Goal: Task Accomplishment & Management: Use online tool/utility

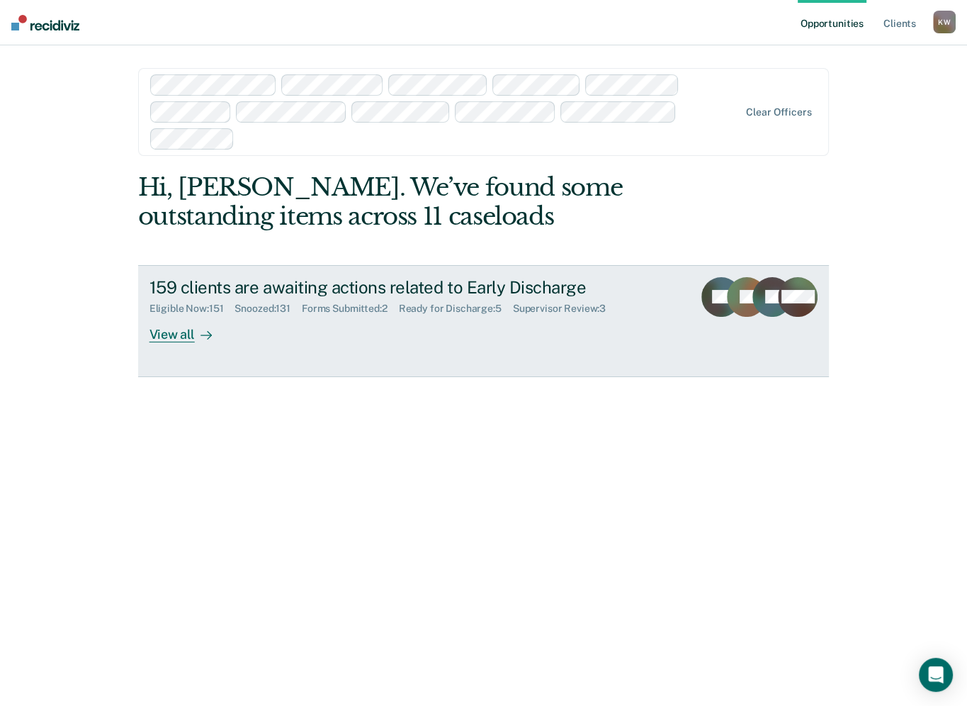
click at [167, 320] on div "View all" at bounding box center [189, 329] width 79 height 28
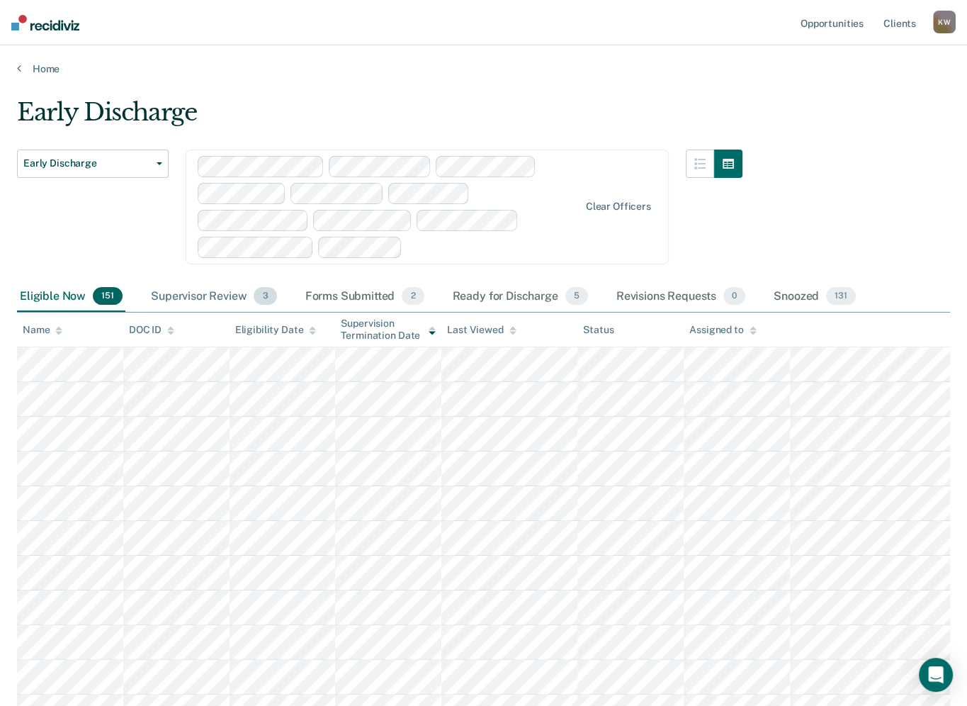
click at [204, 298] on div "Supervisor Review 3" at bounding box center [214, 296] width 132 height 31
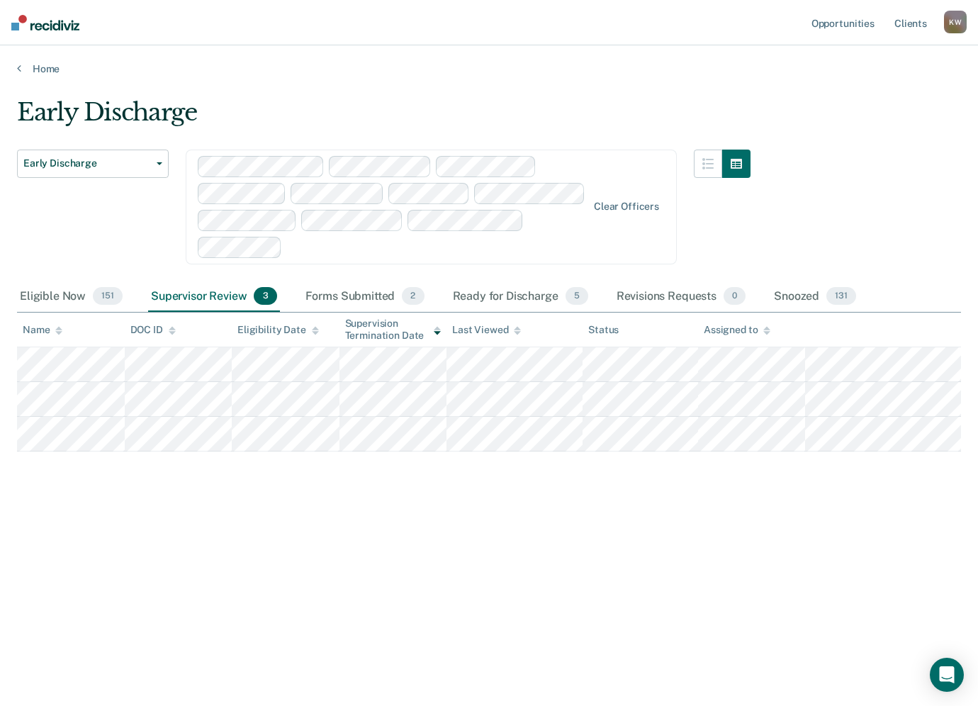
click at [207, 292] on div "Supervisor Review 3" at bounding box center [214, 296] width 132 height 31
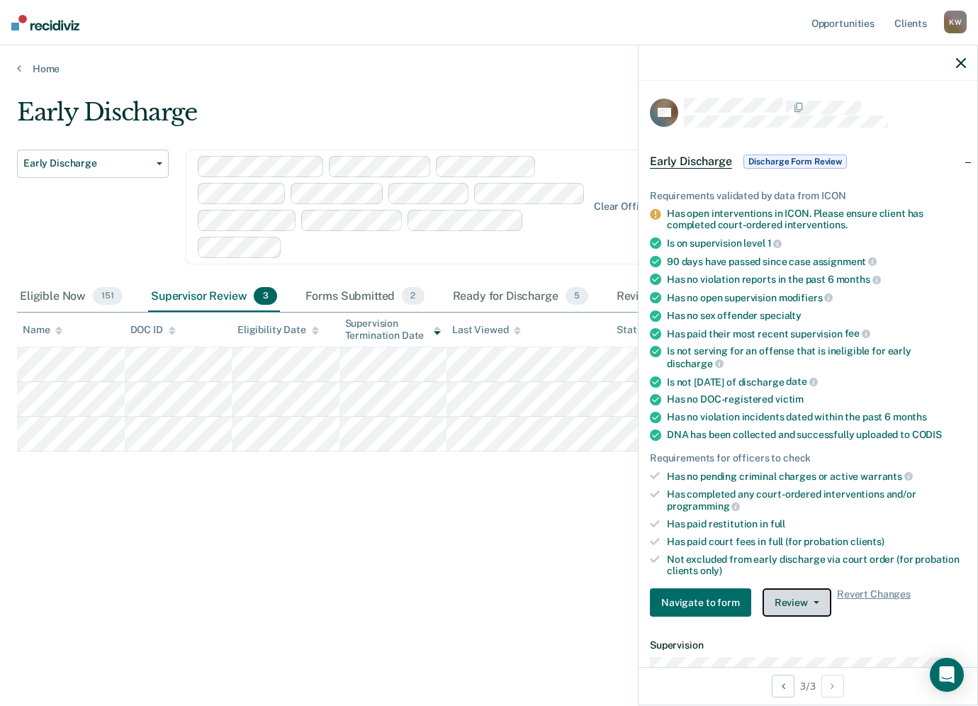
click at [805, 599] on button "Review" at bounding box center [796, 602] width 69 height 28
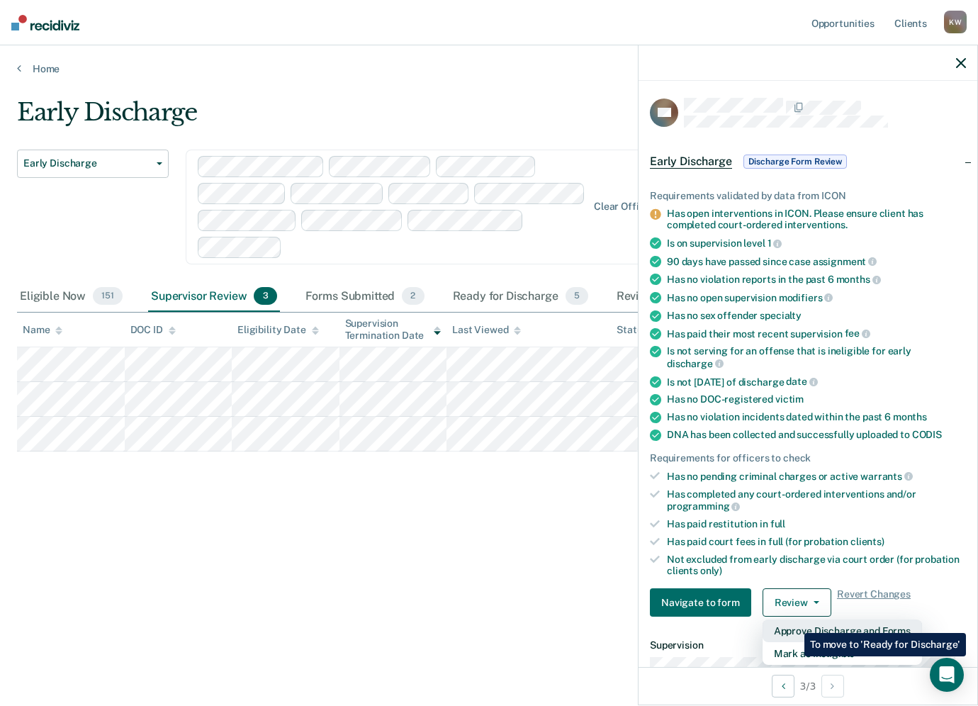
click at [794, 622] on button "Approve Discharge and Forms" at bounding box center [841, 630] width 159 height 23
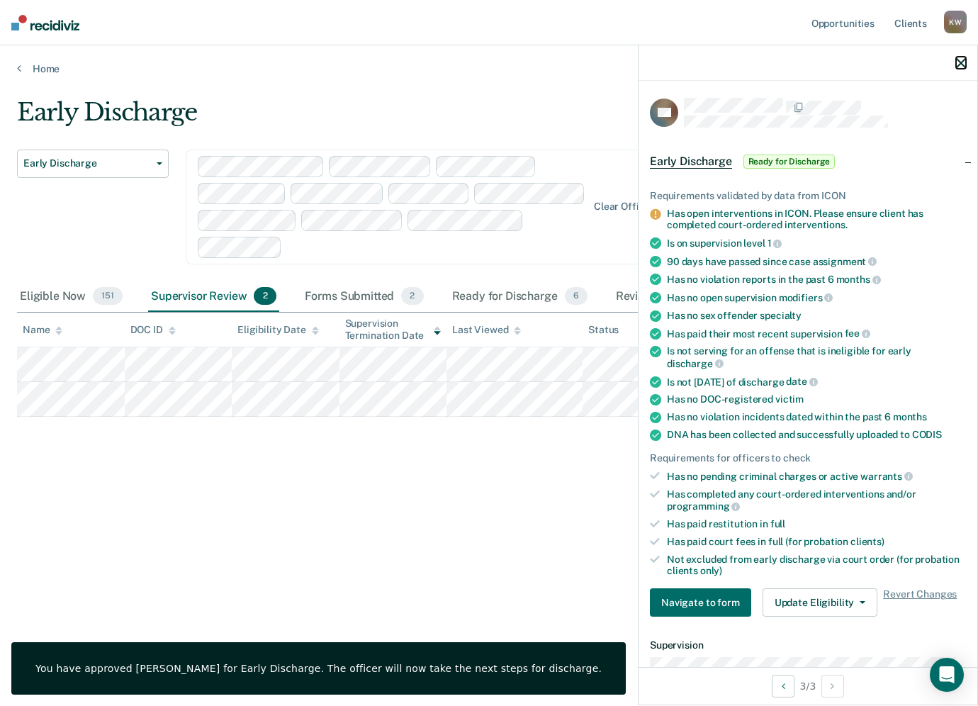
click at [964, 59] on icon "button" at bounding box center [961, 63] width 10 height 10
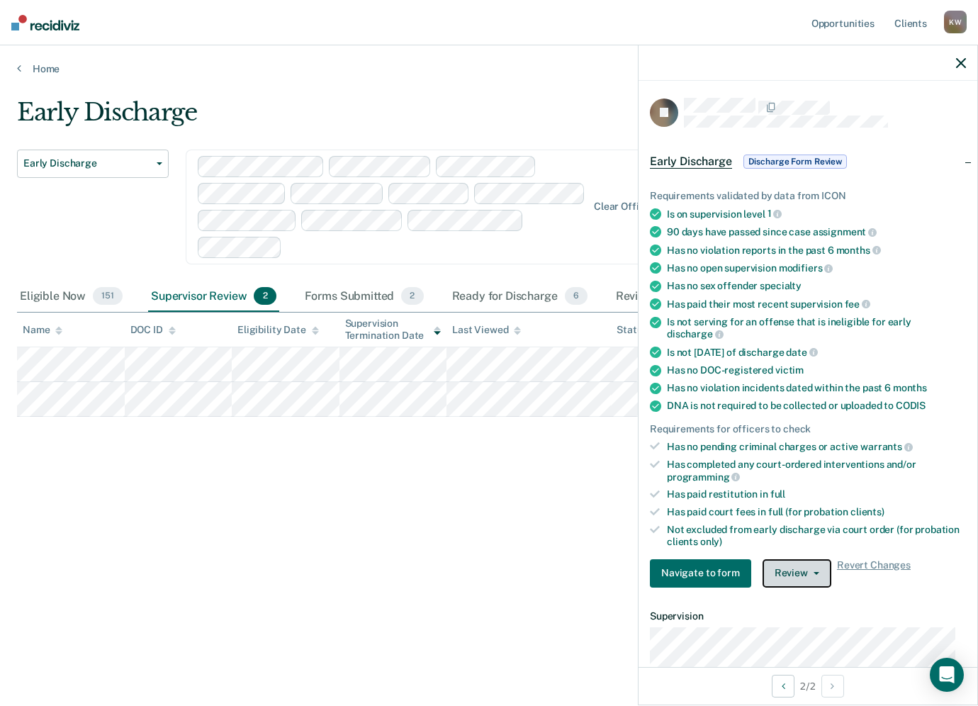
click at [774, 572] on button "Review" at bounding box center [796, 573] width 69 height 28
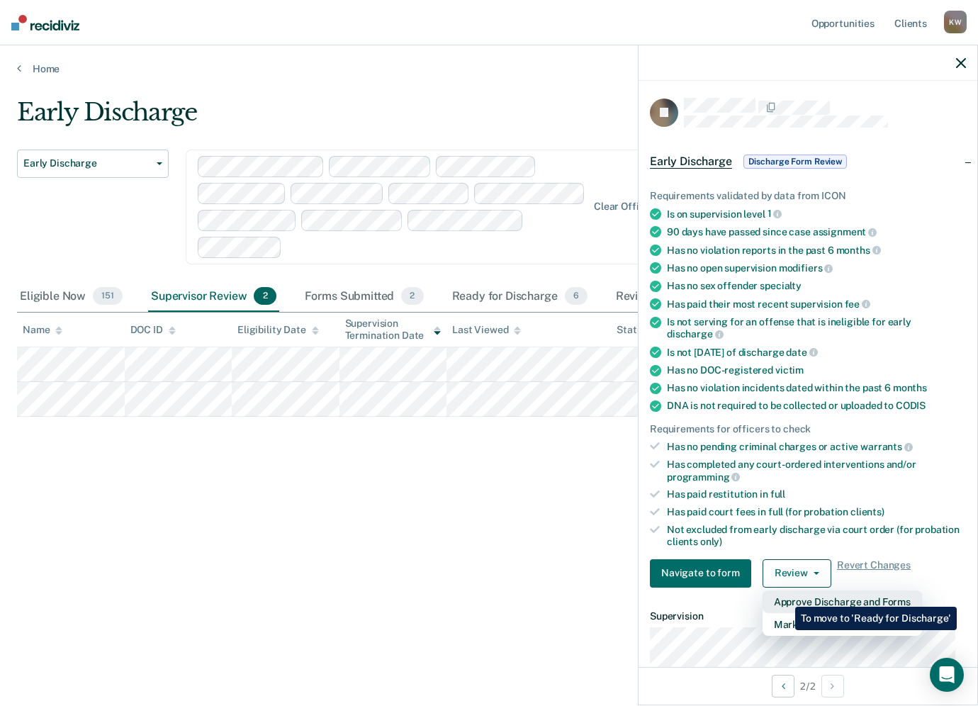
click at [784, 596] on button "Approve Discharge and Forms" at bounding box center [841, 601] width 159 height 23
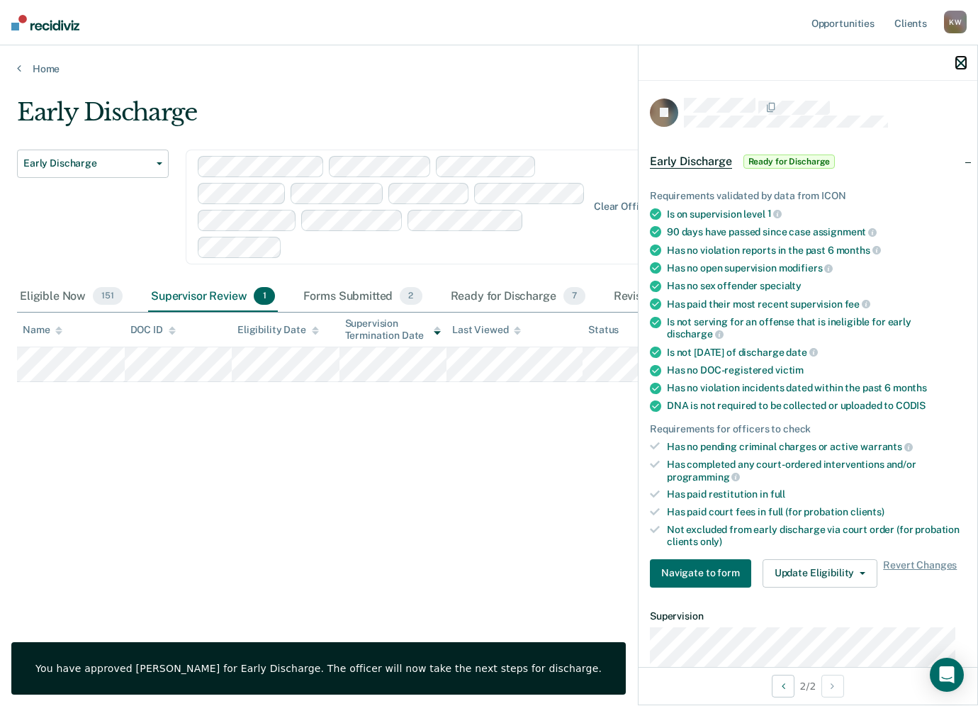
click at [965, 66] on icon "button" at bounding box center [961, 63] width 10 height 10
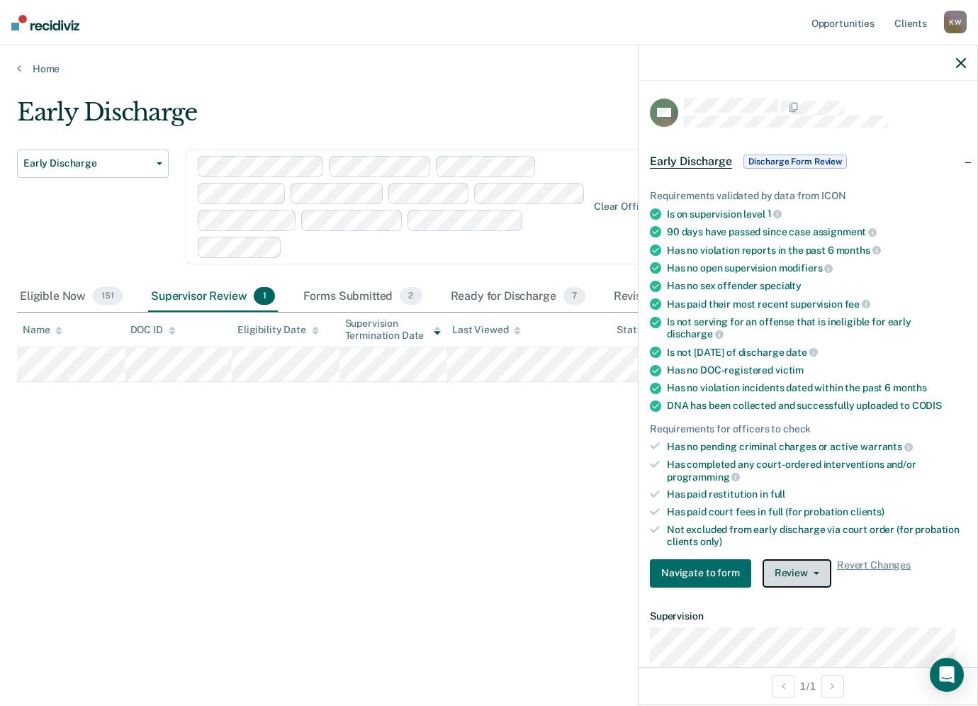
click at [799, 568] on button "Review" at bounding box center [796, 573] width 69 height 28
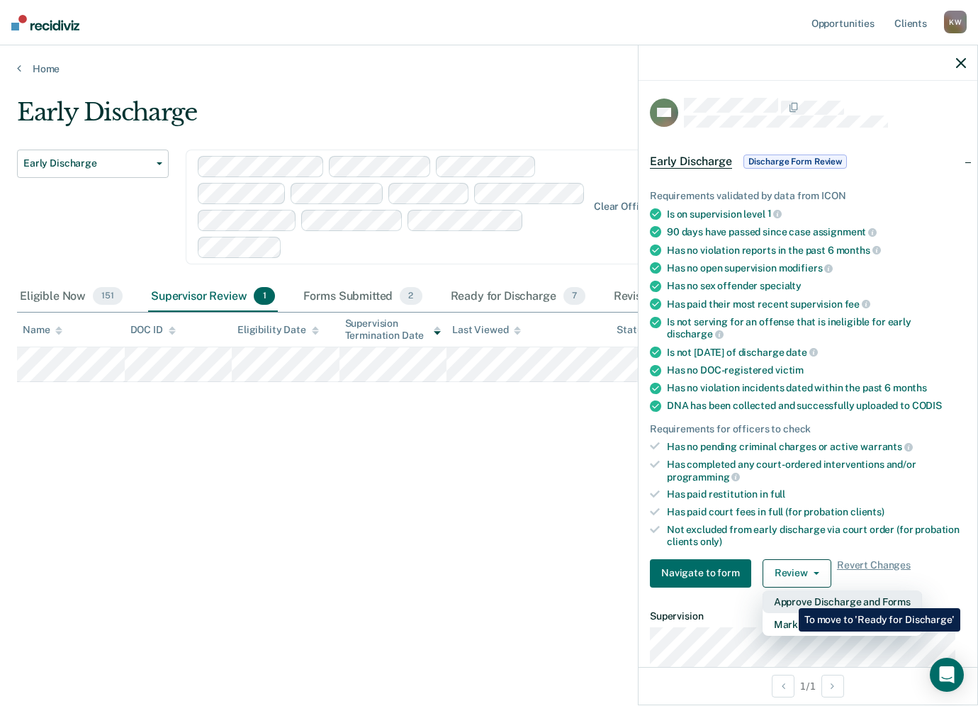
click at [788, 597] on button "Approve Discharge and Forms" at bounding box center [841, 601] width 159 height 23
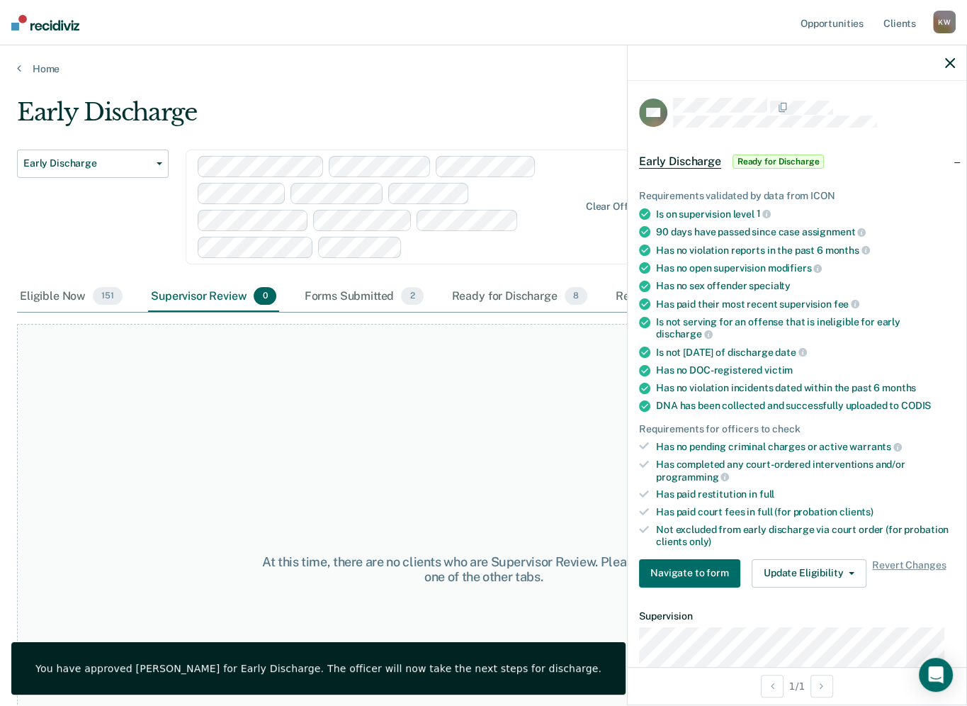
click at [334, 378] on div "At this time, there are no clients who are Supervisor Review. Please navigate t…" at bounding box center [483, 569] width 933 height 490
click at [947, 64] on icon "button" at bounding box center [950, 63] width 10 height 10
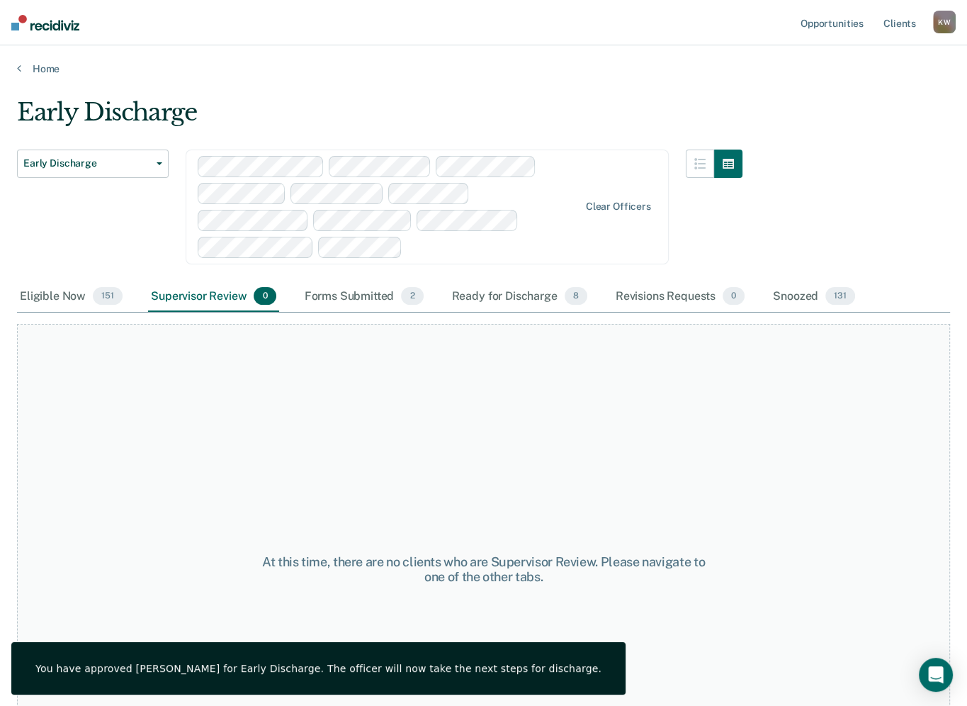
click at [421, 384] on div "At this time, there are no clients who are Supervisor Review. Please navigate t…" at bounding box center [483, 569] width 933 height 490
click at [499, 292] on div "Ready for Discharge 8" at bounding box center [519, 296] width 141 height 31
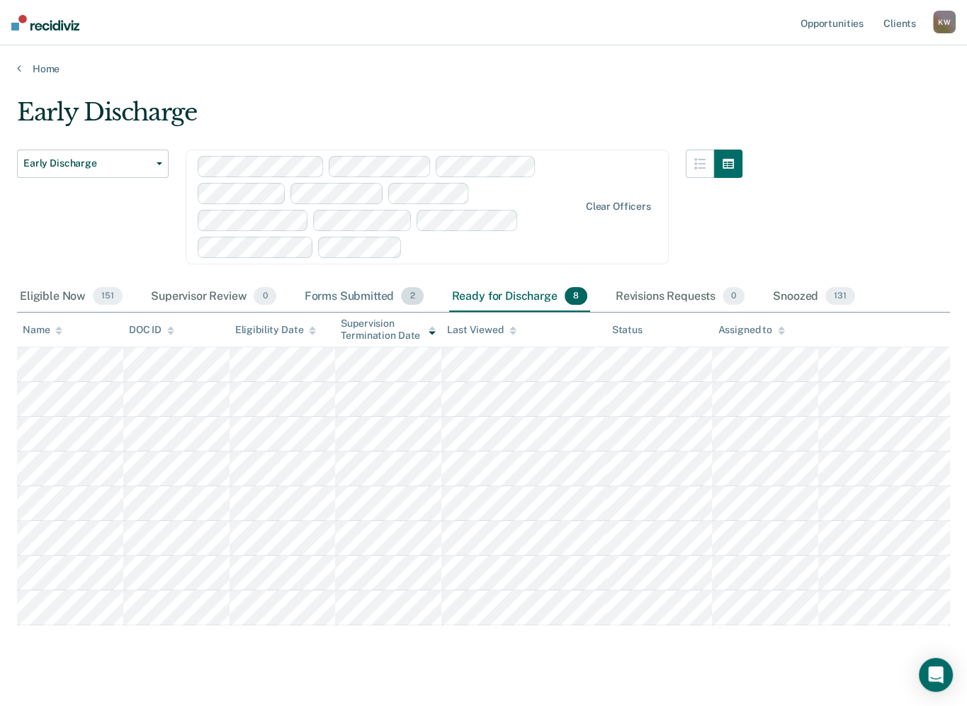
click at [333, 297] on div "Forms Submitted 2" at bounding box center [364, 296] width 125 height 31
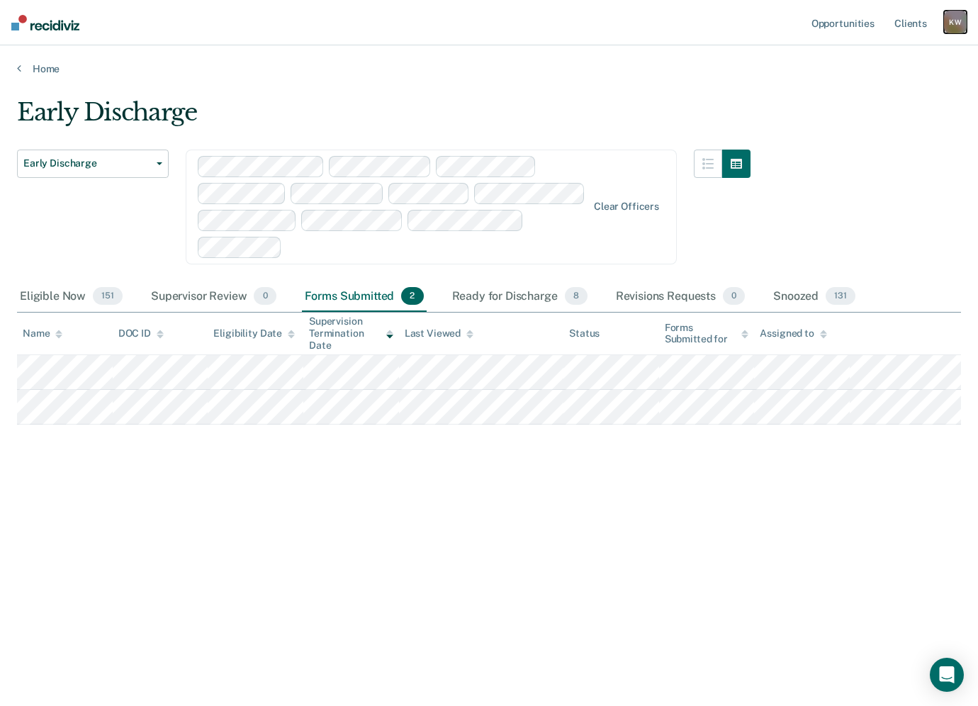
click at [954, 11] on div "K W" at bounding box center [955, 22] width 23 height 23
click at [862, 89] on link "Log Out" at bounding box center [898, 93] width 114 height 12
